Goal: Transaction & Acquisition: Purchase product/service

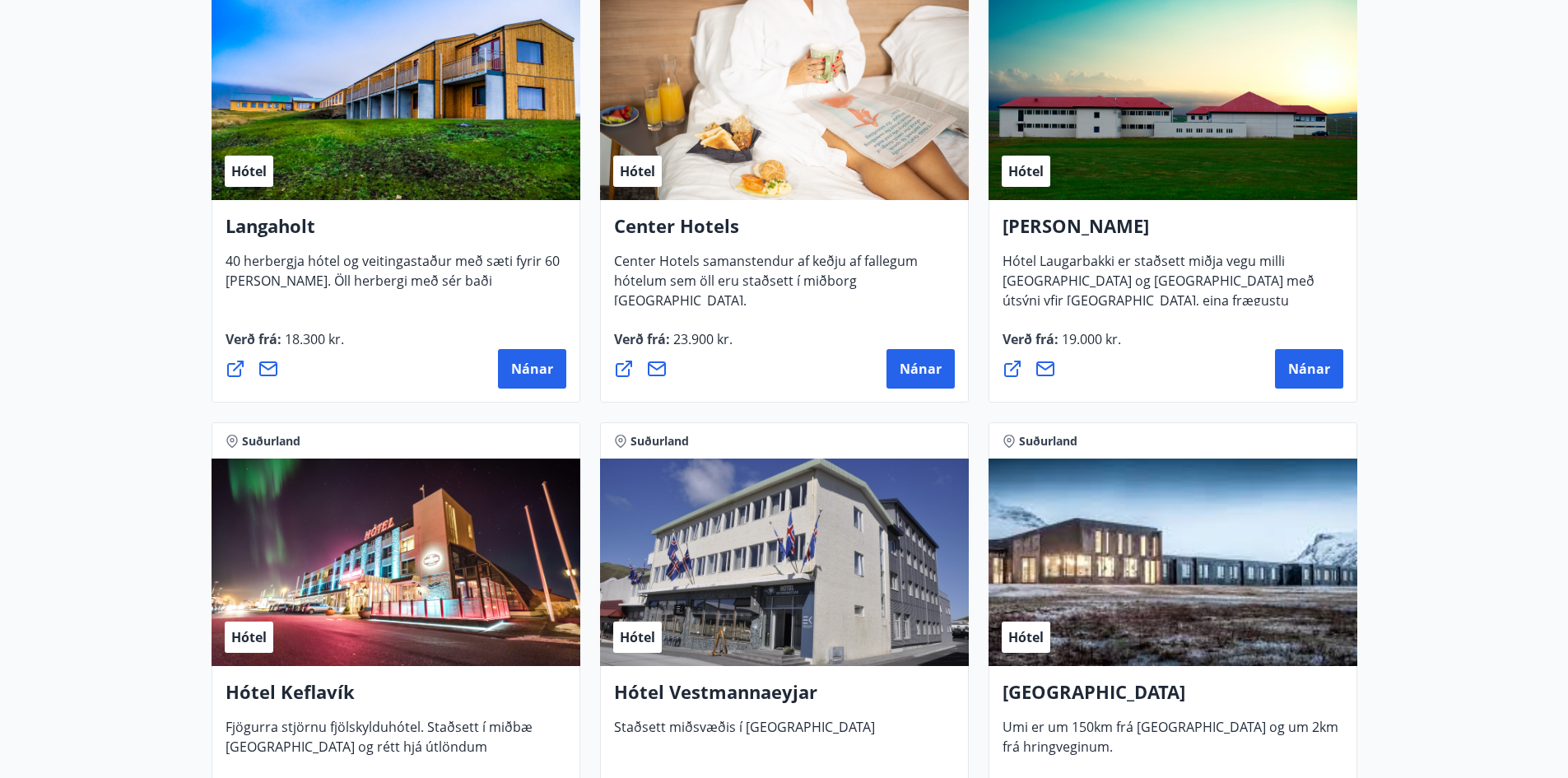
scroll to position [3622, 0]
drag, startPoint x: 584, startPoint y: 580, endPoint x: 75, endPoint y: 397, distance: 540.9
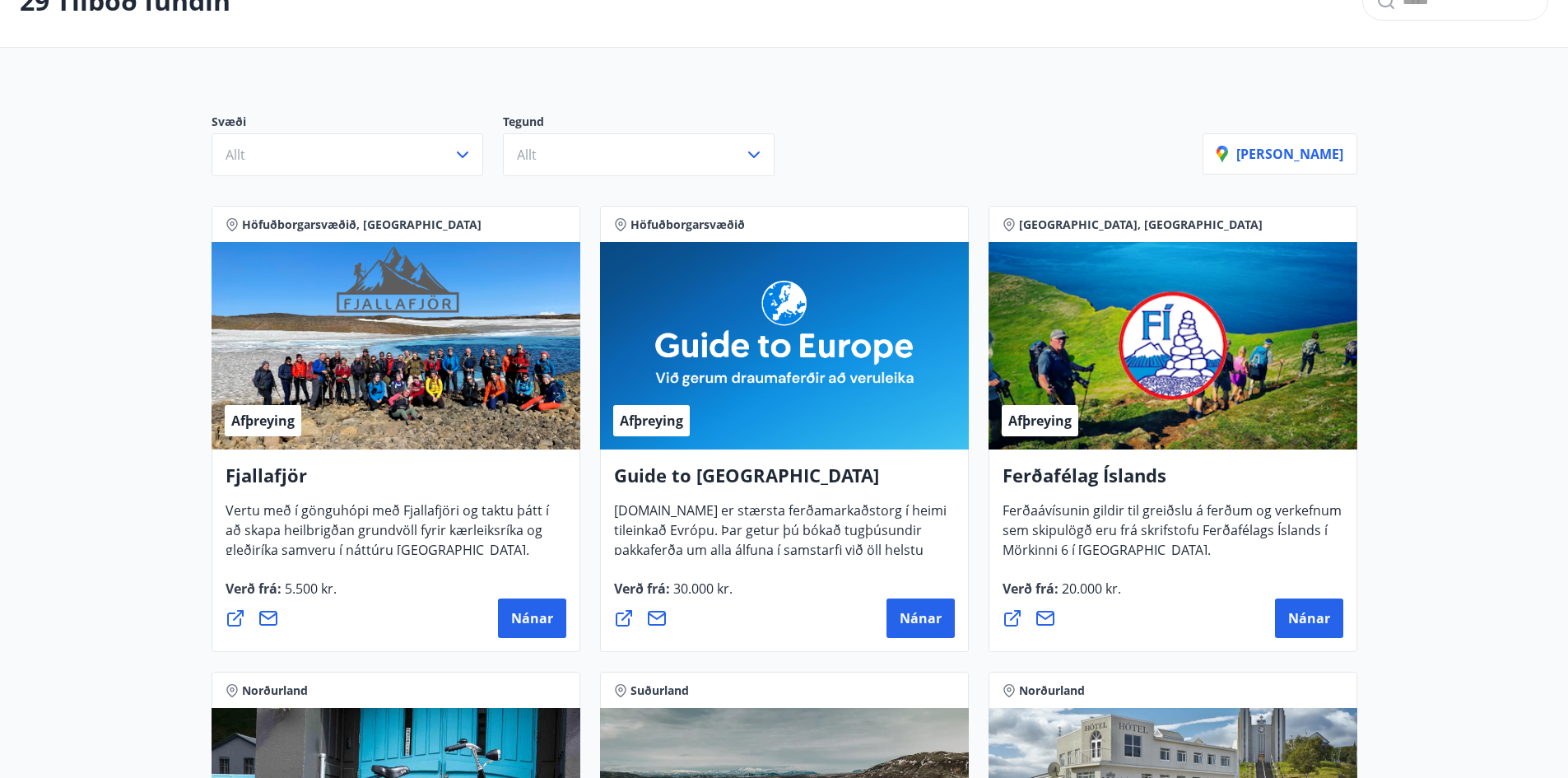
scroll to position [0, 0]
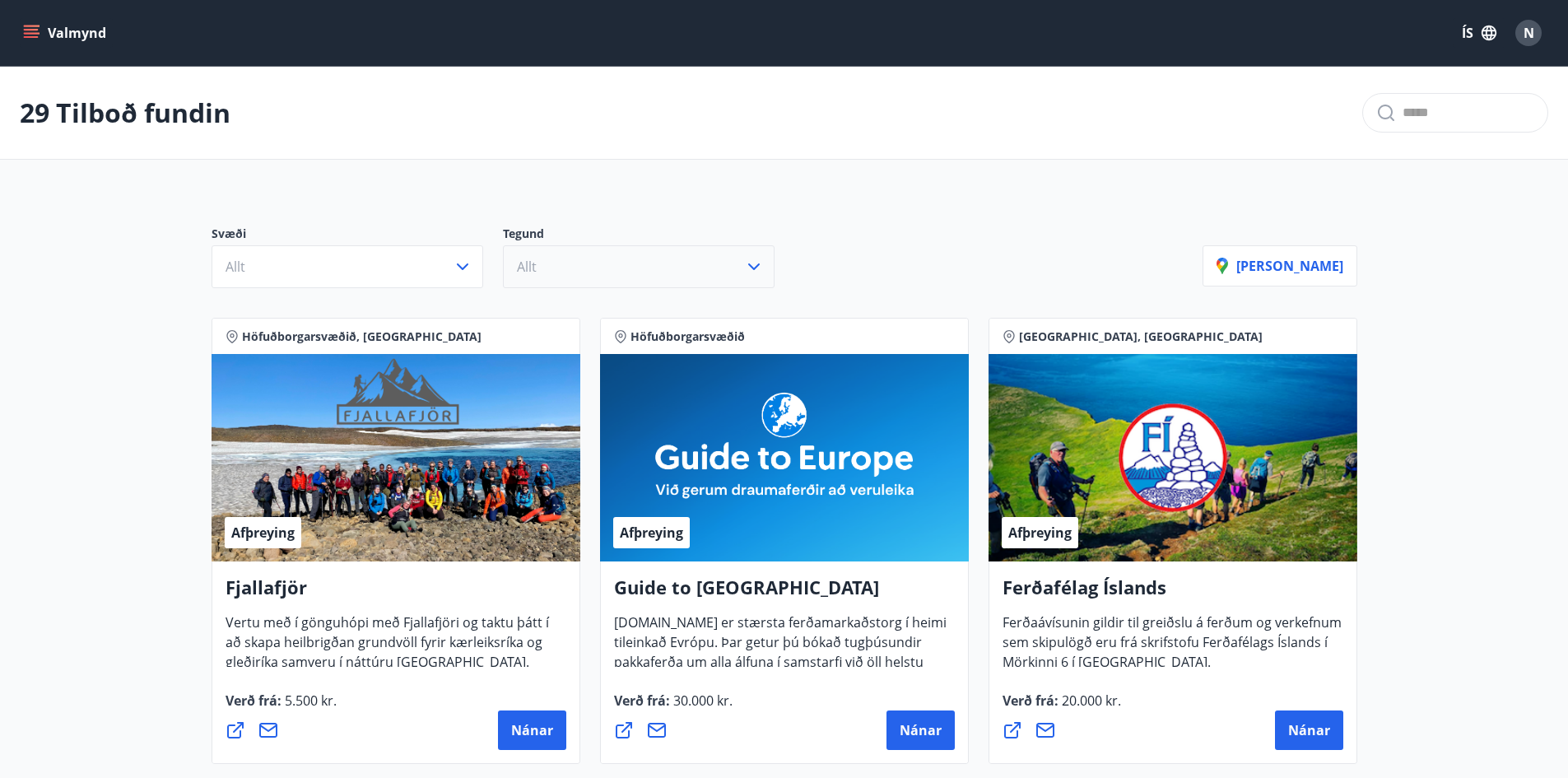
click at [628, 258] on button "Allt" at bounding box center [639, 267] width 272 height 43
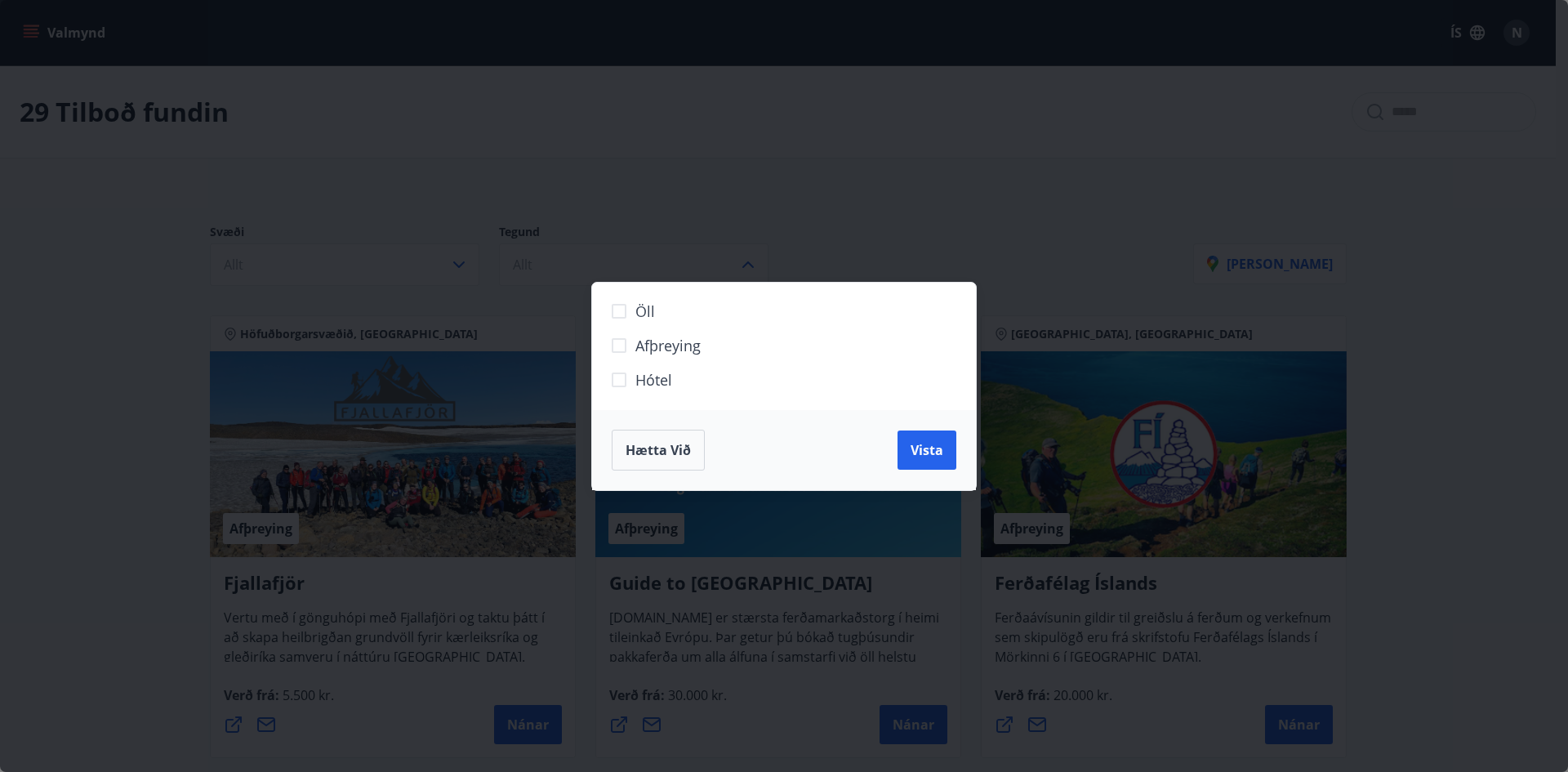
click at [867, 219] on div "Öll Afþreying Hótel Hætta við Vista" at bounding box center [784, 386] width 1568 height 772
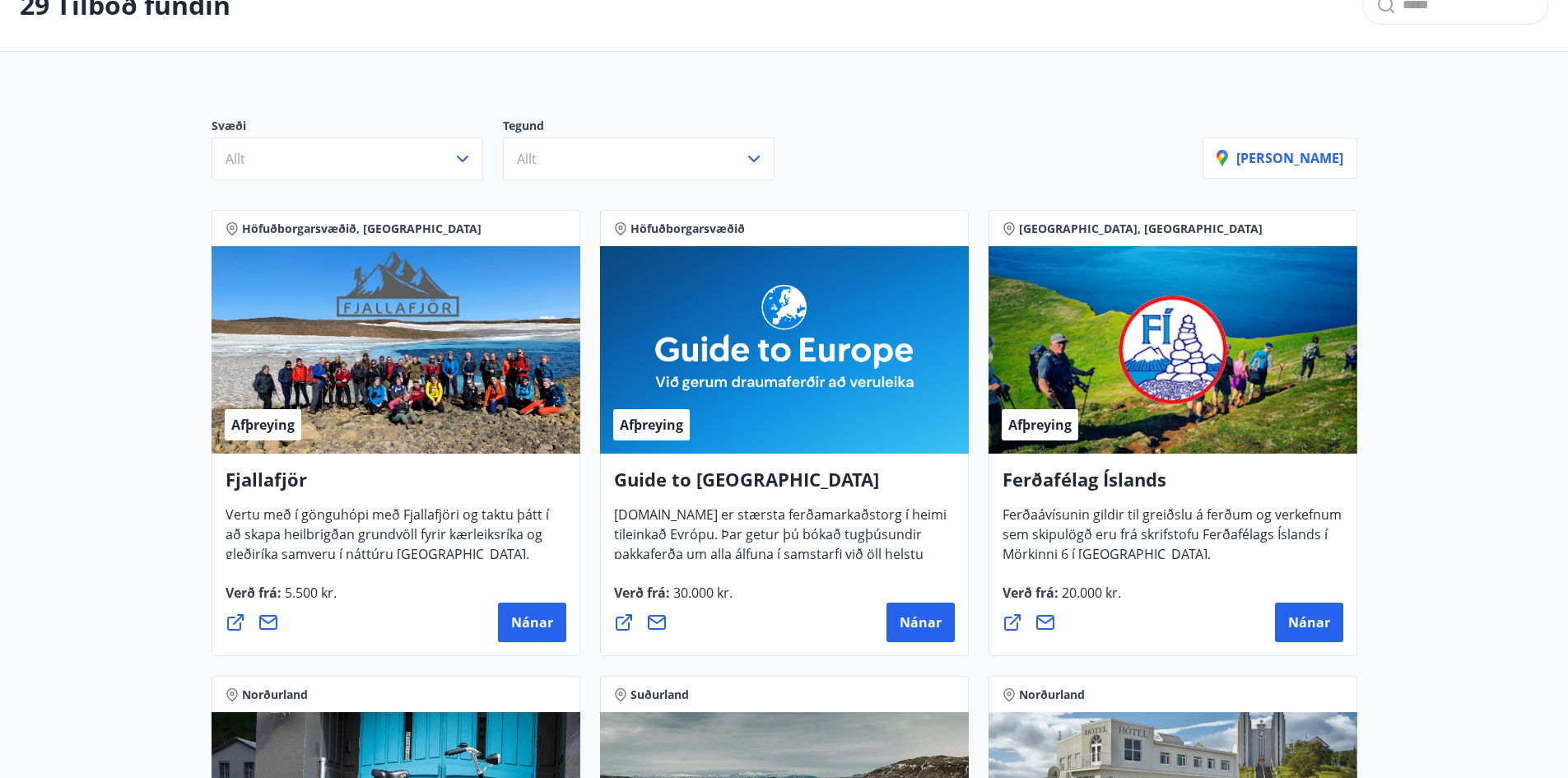
scroll to position [329, 0]
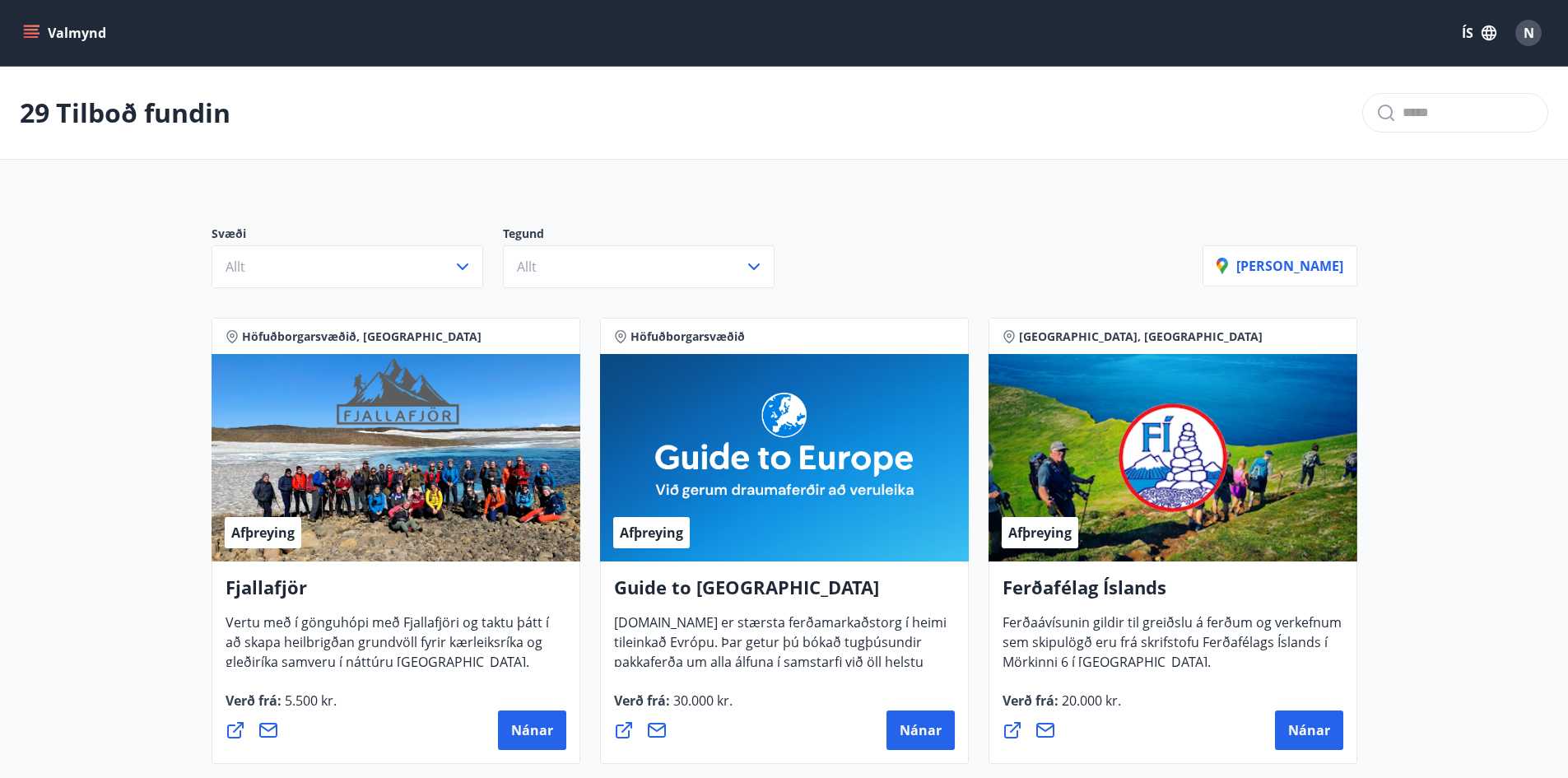
click at [46, 31] on button "Valmynd" at bounding box center [66, 33] width 93 height 30
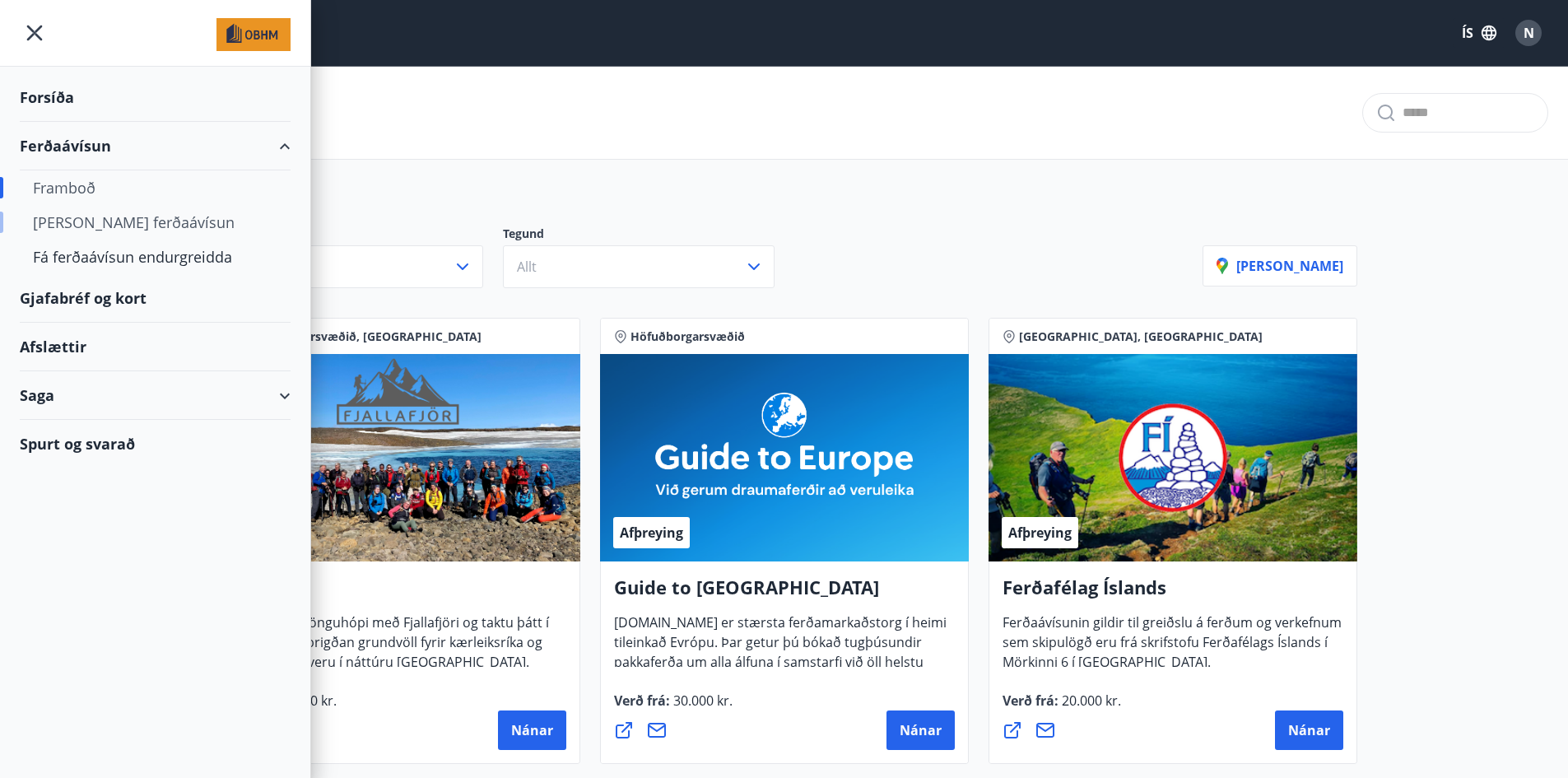
click at [111, 226] on div "[PERSON_NAME] ferðaávísun" at bounding box center [155, 222] width 245 height 35
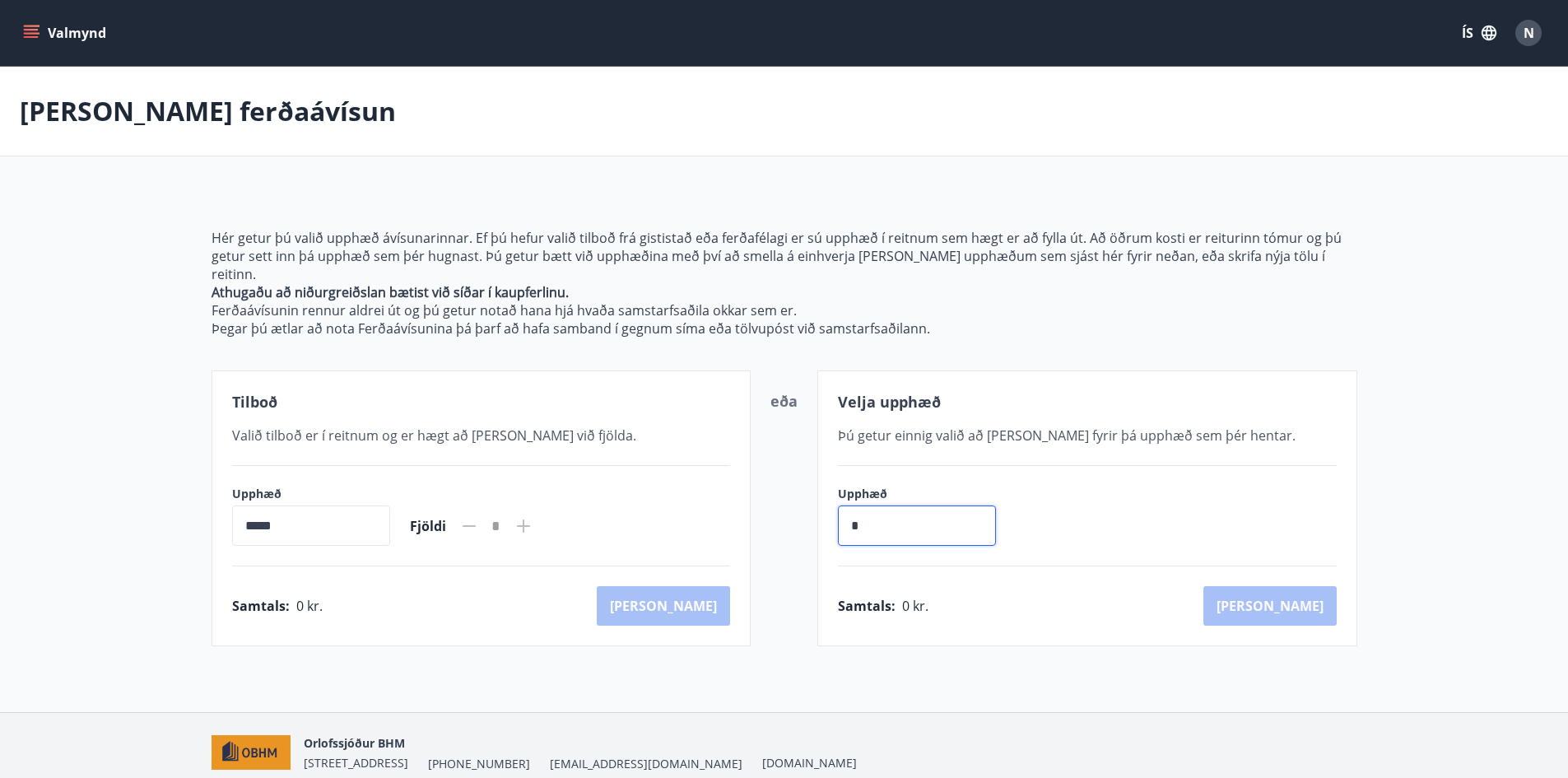
click at [895, 515] on input "*" at bounding box center [916, 525] width 158 height 41
drag, startPoint x: 895, startPoint y: 515, endPoint x: 727, endPoint y: 505, distance: 168.3
click at [728, 505] on div "Tilboð Valið tilboð er í reitnum og er hægt að bæta við fjölda. Upphæð ***** ​ …" at bounding box center [785, 507] width 1146 height 276
type input "******"
click at [1315, 594] on button "Kaup" at bounding box center [1271, 606] width 133 height 40
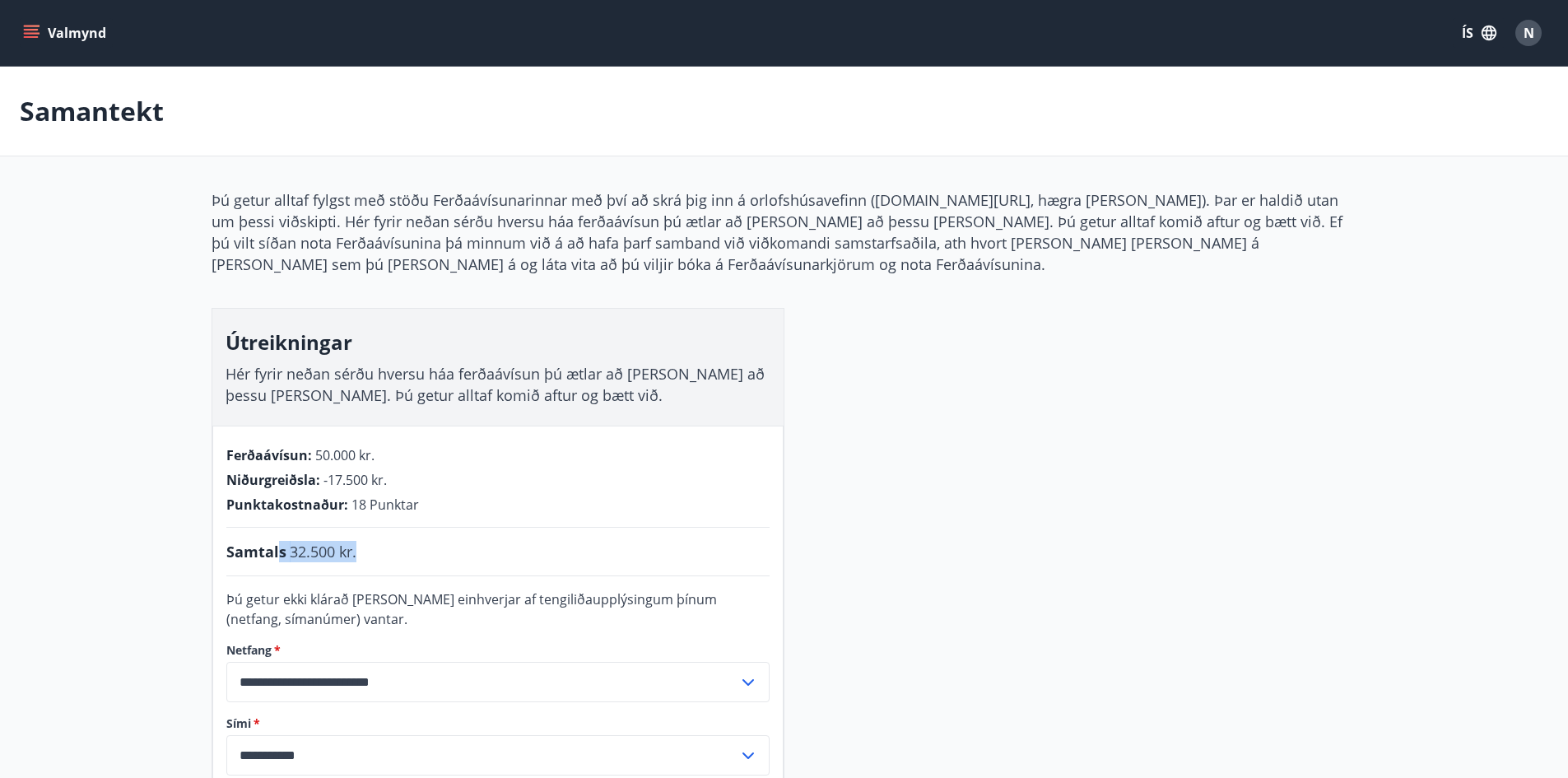
drag, startPoint x: 372, startPoint y: 551, endPoint x: 280, endPoint y: 546, distance: 92.1
click at [280, 546] on div "Samtals 32.500 kr." at bounding box center [498, 552] width 543 height 22
click at [288, 546] on div "Samtals 32.500 kr." at bounding box center [498, 552] width 543 height 22
drag, startPoint x: 288, startPoint y: 546, endPoint x: 350, endPoint y: 556, distance: 62.8
click at [350, 556] on div "Samtals 32.500 kr." at bounding box center [498, 552] width 543 height 22
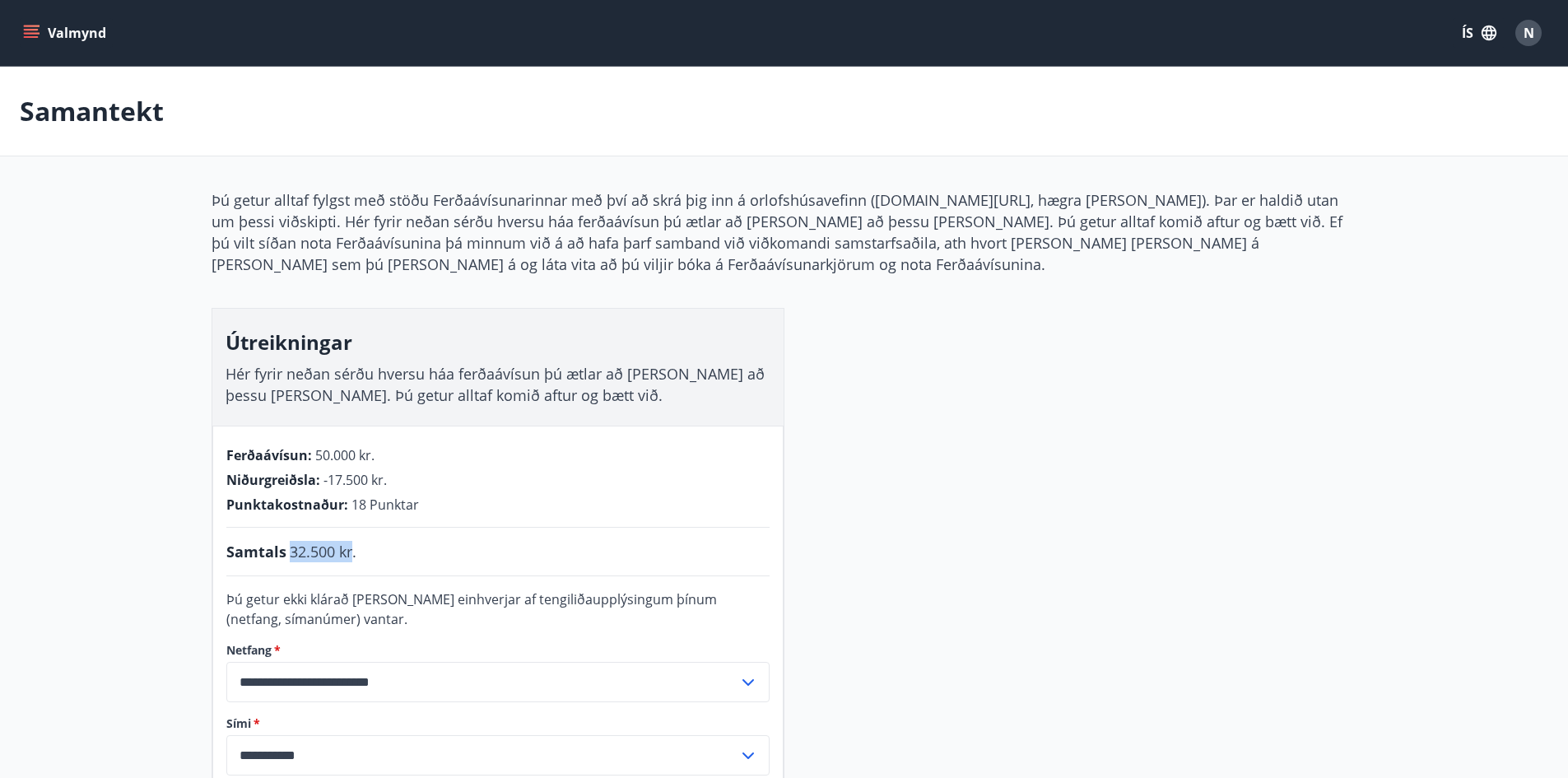
click at [350, 556] on span "32.500 kr." at bounding box center [322, 552] width 67 height 22
drag, startPoint x: 348, startPoint y: 502, endPoint x: 426, endPoint y: 512, distance: 78.6
click at [426, 512] on div "Punktakostnaður : 18 Punktar" at bounding box center [498, 504] width 543 height 18
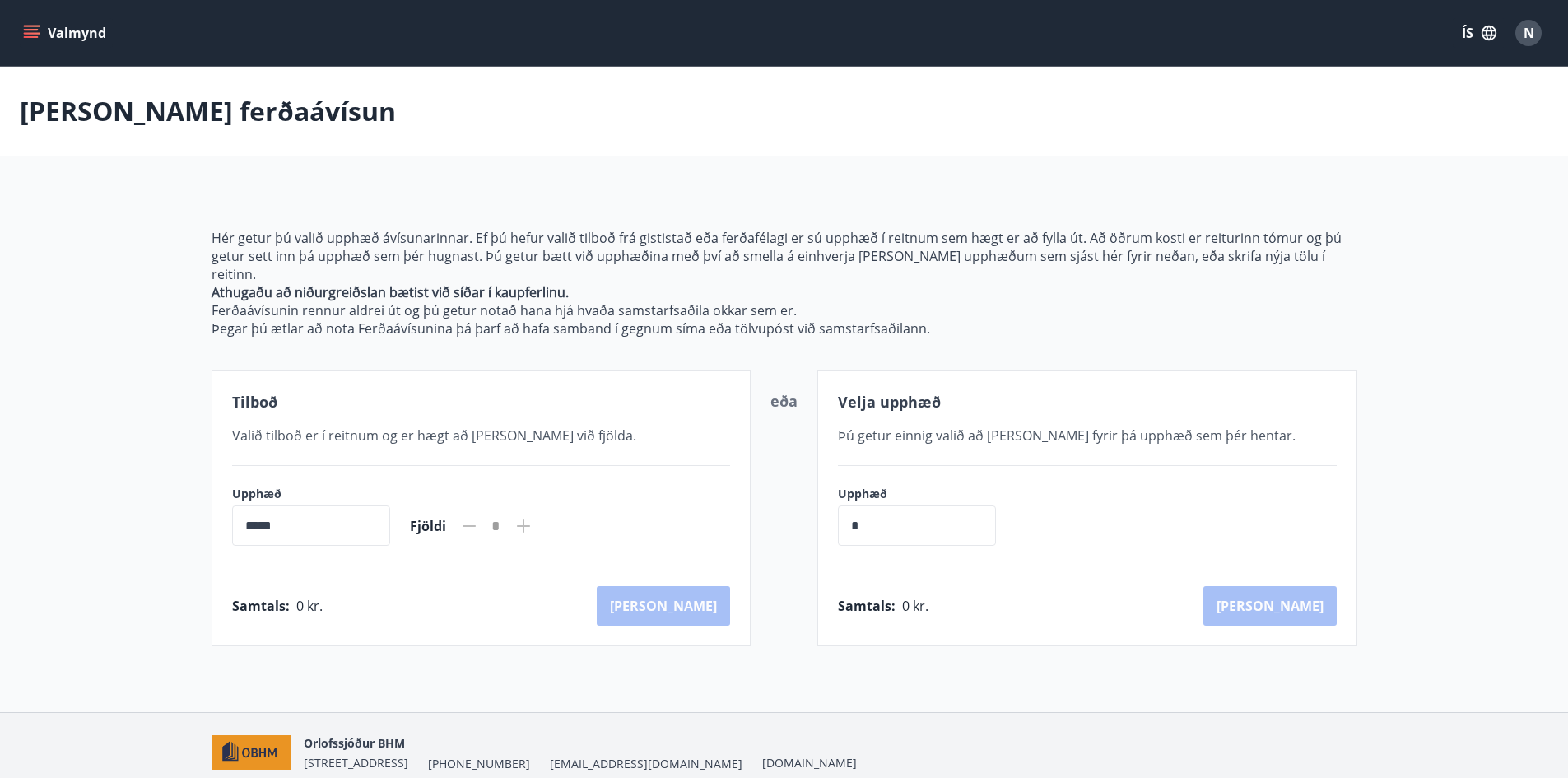
drag, startPoint x: 912, startPoint y: 510, endPoint x: 577, endPoint y: 517, distance: 335.1
click at [583, 518] on div "Tilboð Valið tilboð er í reitnum og er hægt að bæta við fjölda. Upphæð ***** ​ …" at bounding box center [785, 507] width 1146 height 276
type input "******"
click at [1281, 586] on button "Kaup" at bounding box center [1271, 606] width 133 height 40
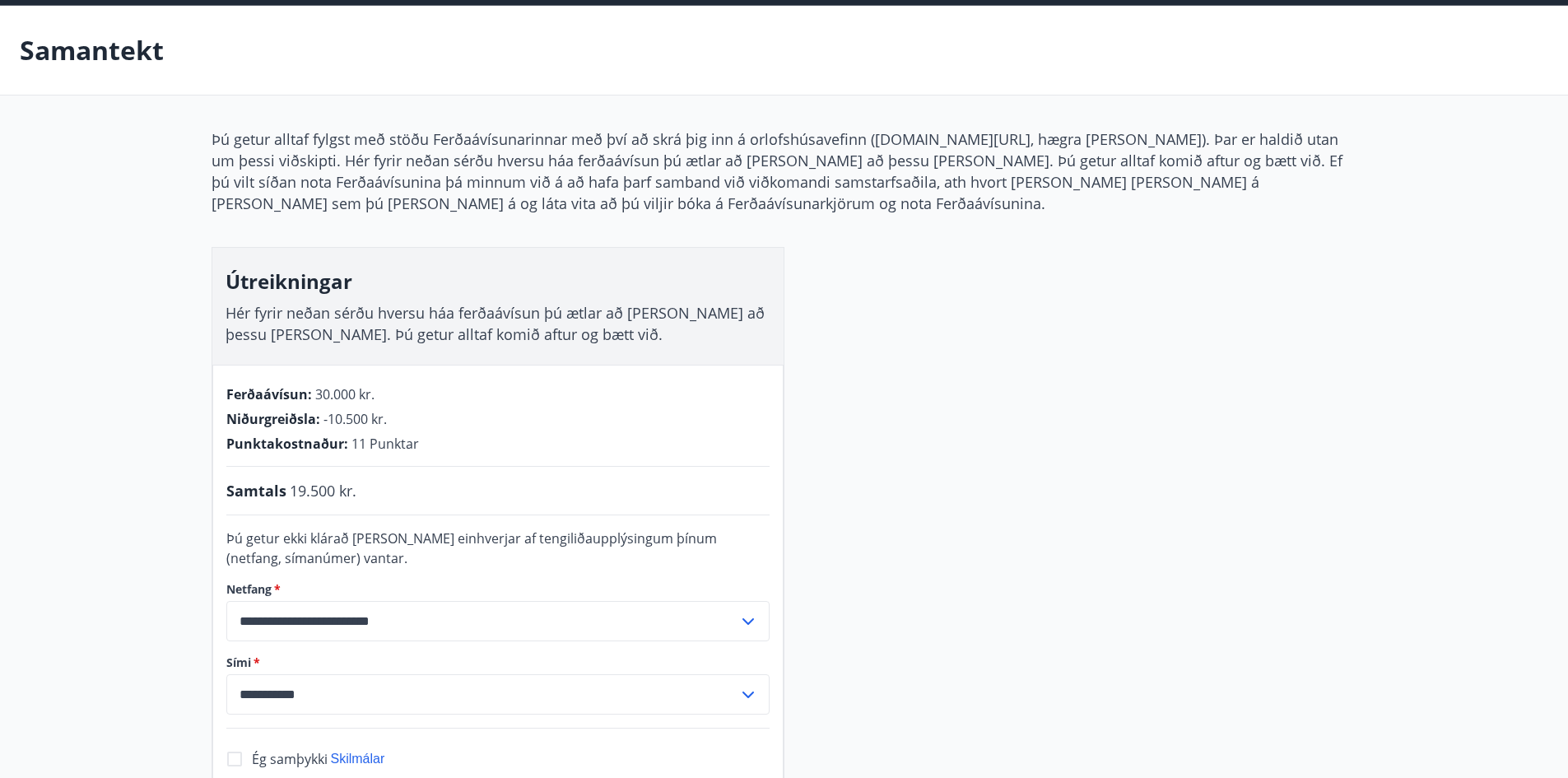
scroll to position [83, 0]
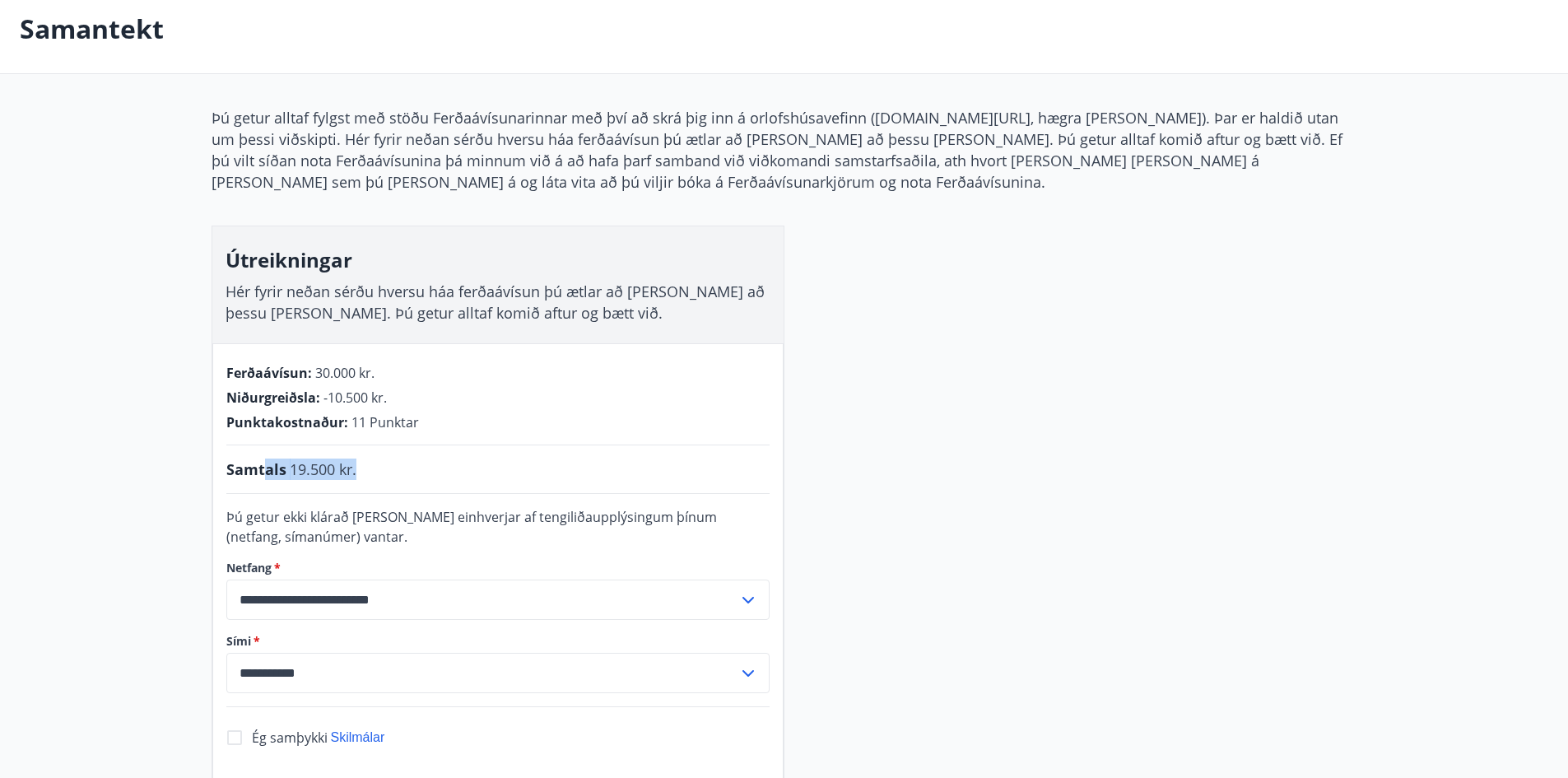
drag, startPoint x: 363, startPoint y: 475, endPoint x: 260, endPoint y: 450, distance: 106.0
click at [262, 450] on div "**********" at bounding box center [497, 589] width 571 height 491
click at [339, 473] on span "19.500 kr." at bounding box center [322, 470] width 67 height 22
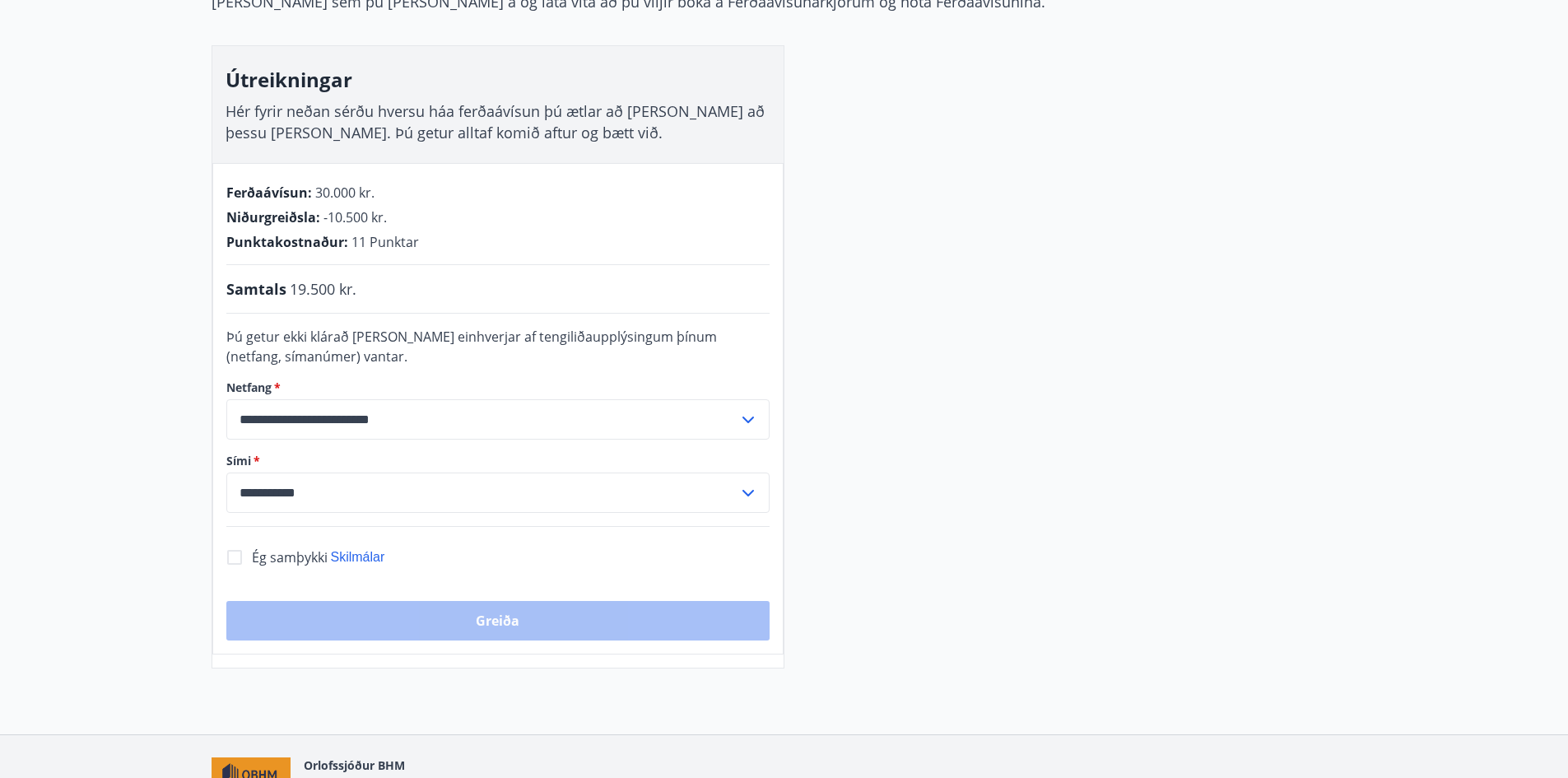
scroll to position [28, 0]
